Goal: Information Seeking & Learning: Find specific page/section

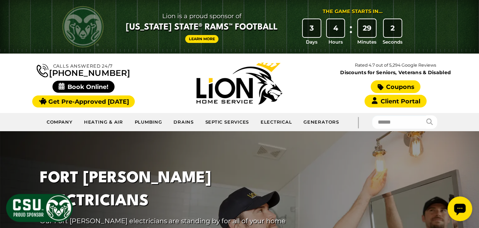
click at [397, 86] on link "Coupons" at bounding box center [395, 86] width 49 height 13
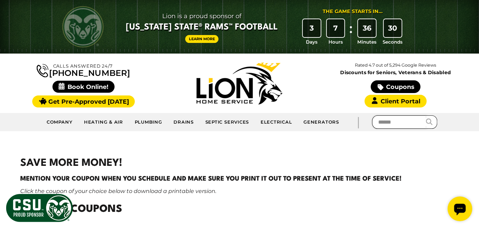
click at [395, 124] on input "text" at bounding box center [399, 121] width 55 height 13
type input "**********"
click at [426, 115] on button "submit" at bounding box center [431, 121] width 11 height 13
